Goal: Task Accomplishment & Management: Manage account settings

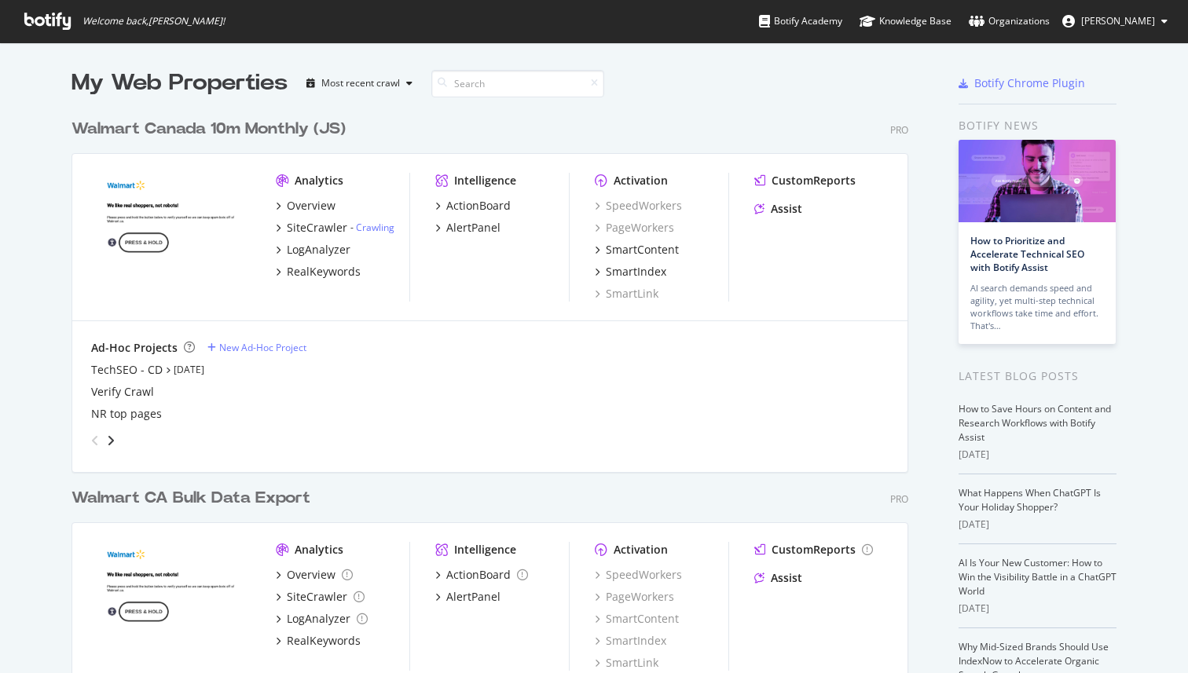
scroll to position [644, 849]
click at [1109, 31] on button "Neha Rose" at bounding box center [1115, 21] width 130 height 25
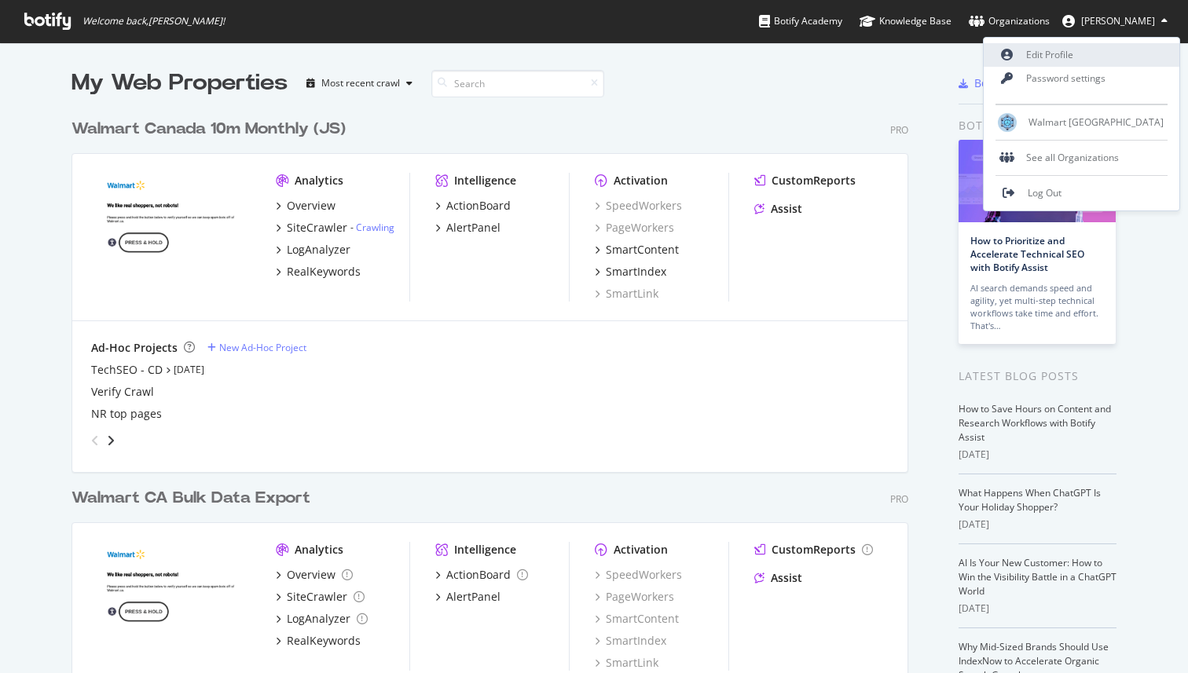
click at [1078, 49] on link "Edit Profile" at bounding box center [1082, 55] width 196 height 24
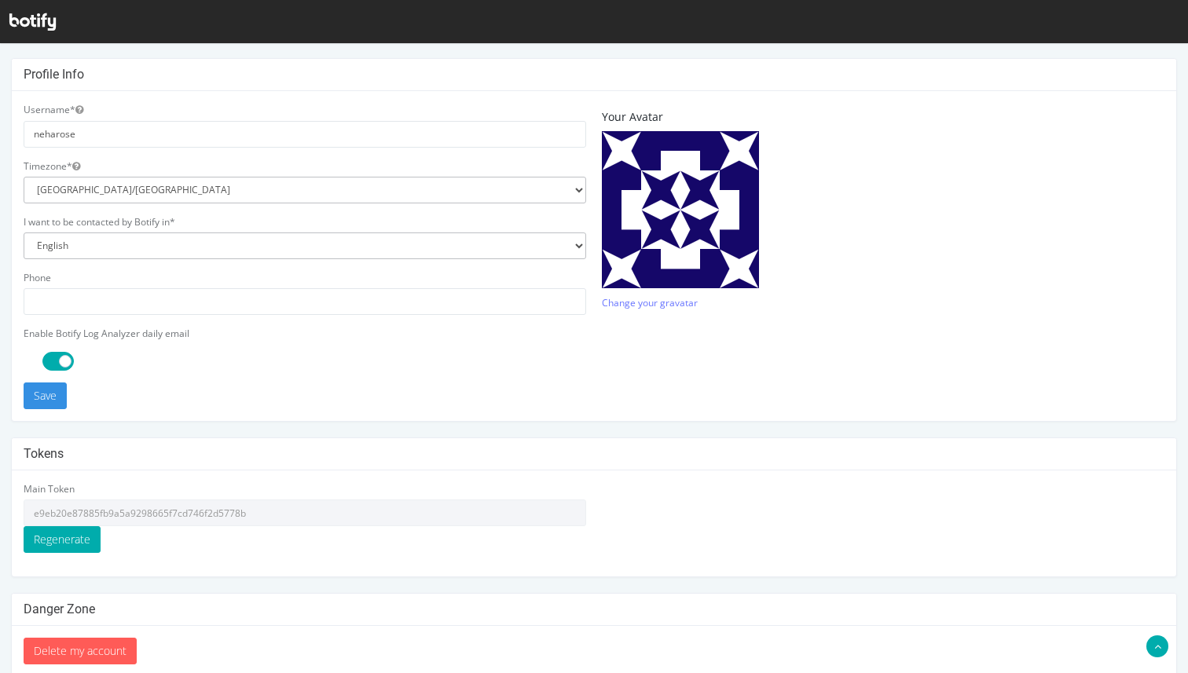
scroll to position [359, 0]
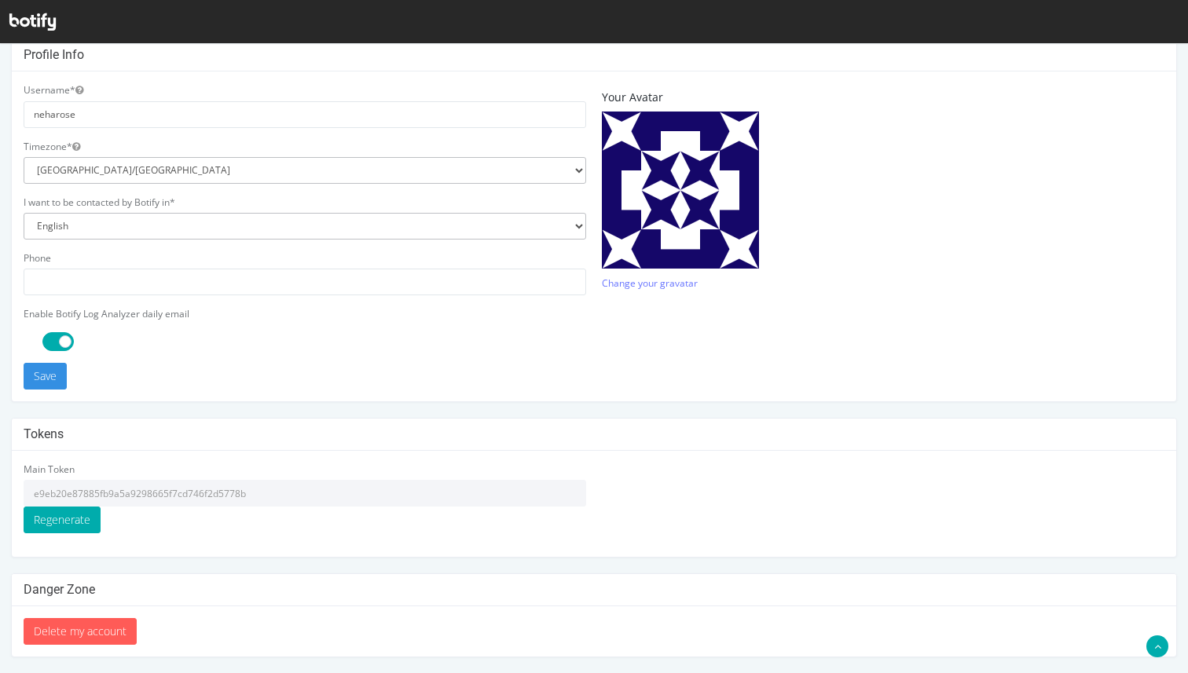
click at [350, 488] on input "e9eb20e87885fb9a5a9298665f7cd746f2d5778b" at bounding box center [305, 493] width 563 height 27
